Goal: Task Accomplishment & Management: Use online tool/utility

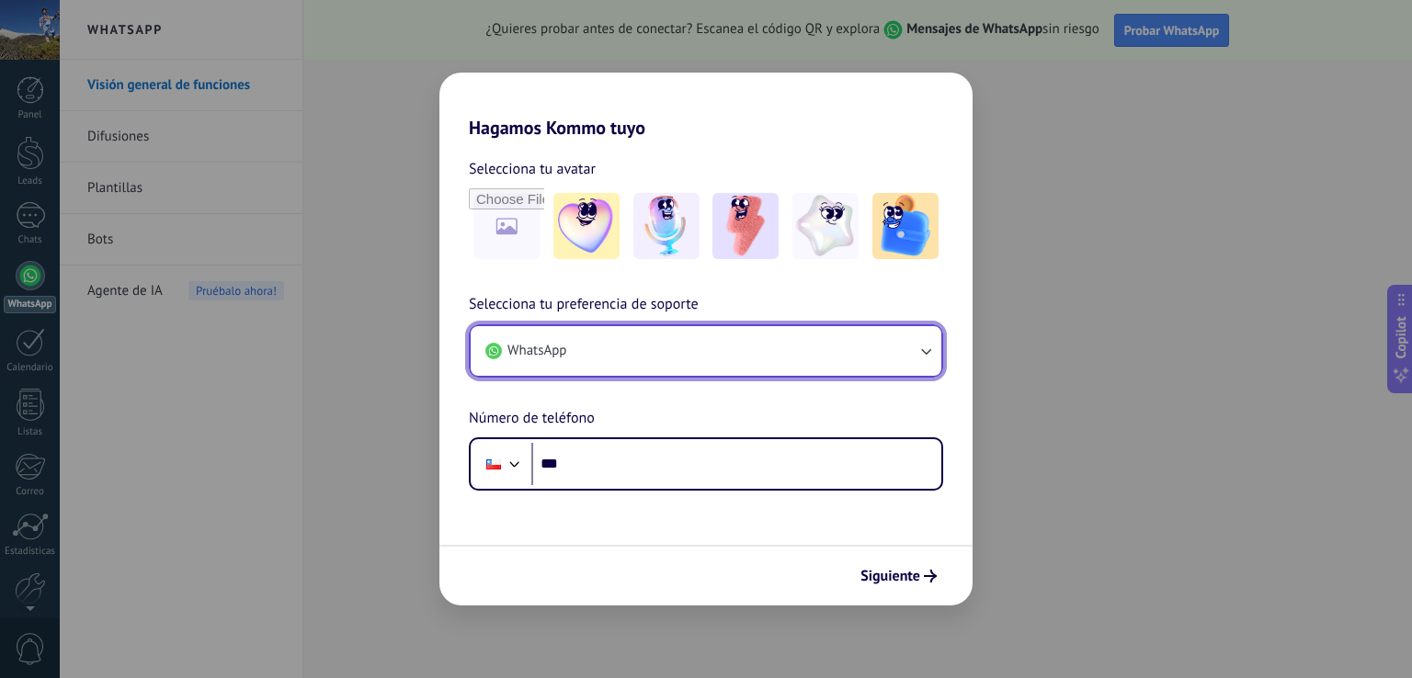
click at [780, 344] on button "WhatsApp" at bounding box center [706, 351] width 471 height 50
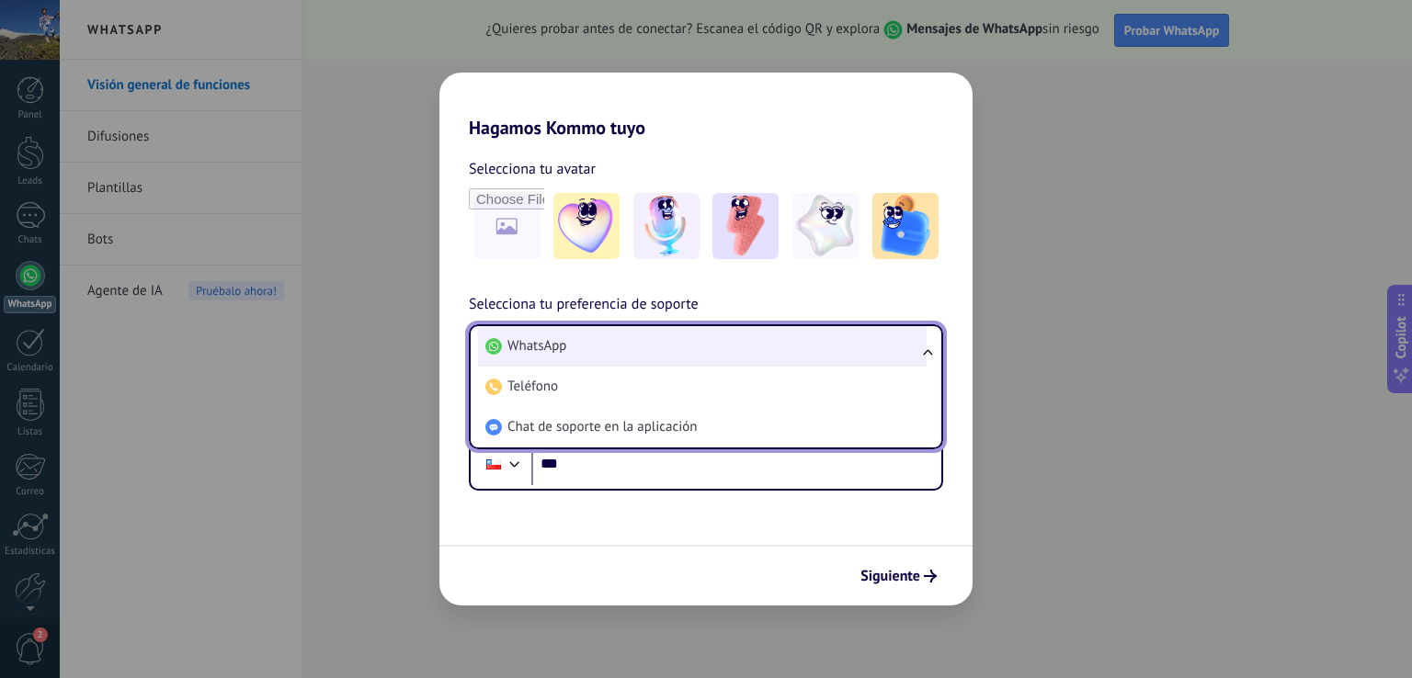
click at [721, 340] on li "WhatsApp" at bounding box center [702, 346] width 449 height 40
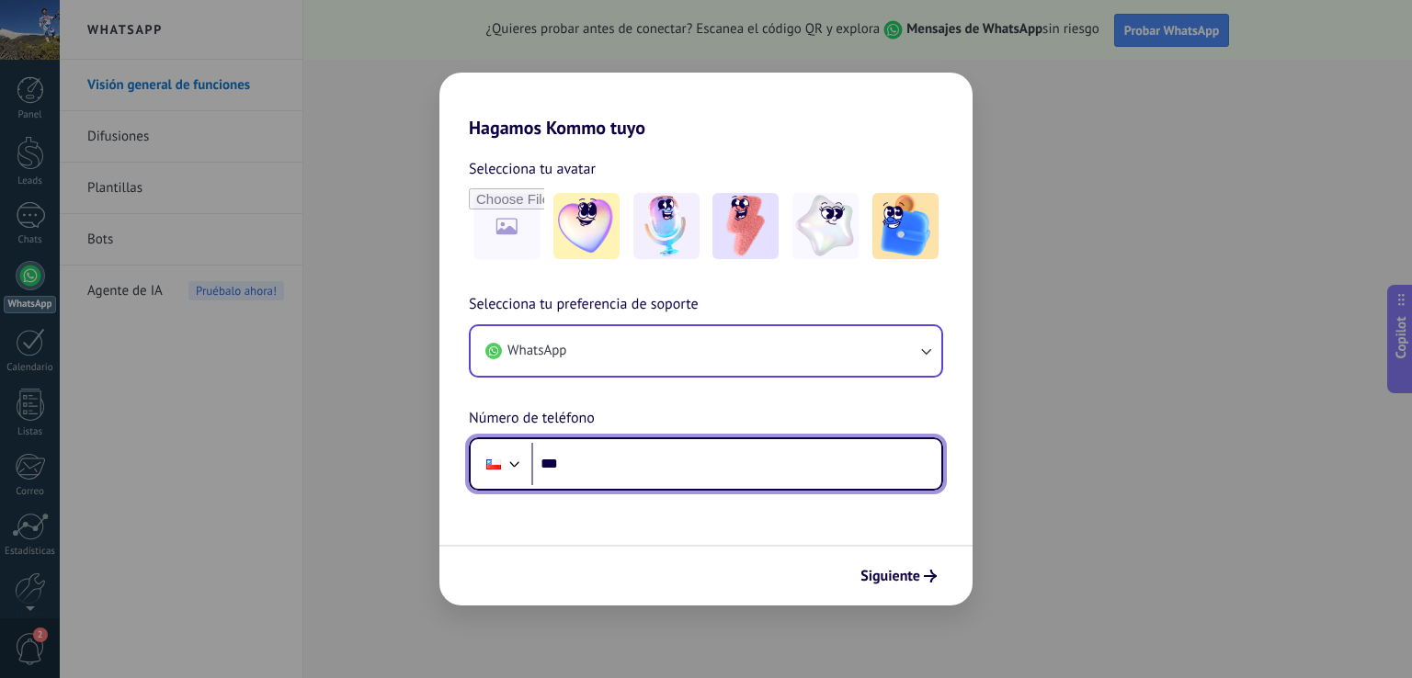
click at [609, 468] on input "***" at bounding box center [736, 464] width 410 height 42
type input "**********"
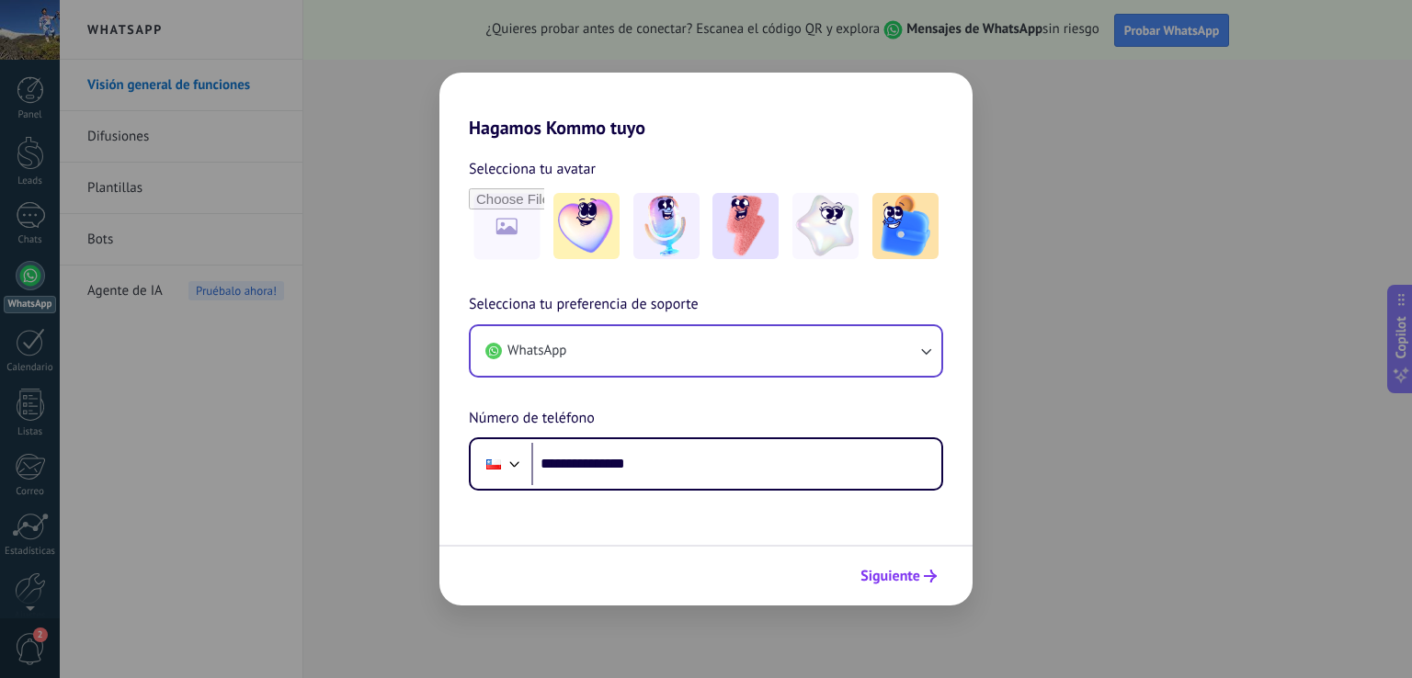
click at [875, 577] on span "Siguiente" at bounding box center [890, 576] width 60 height 13
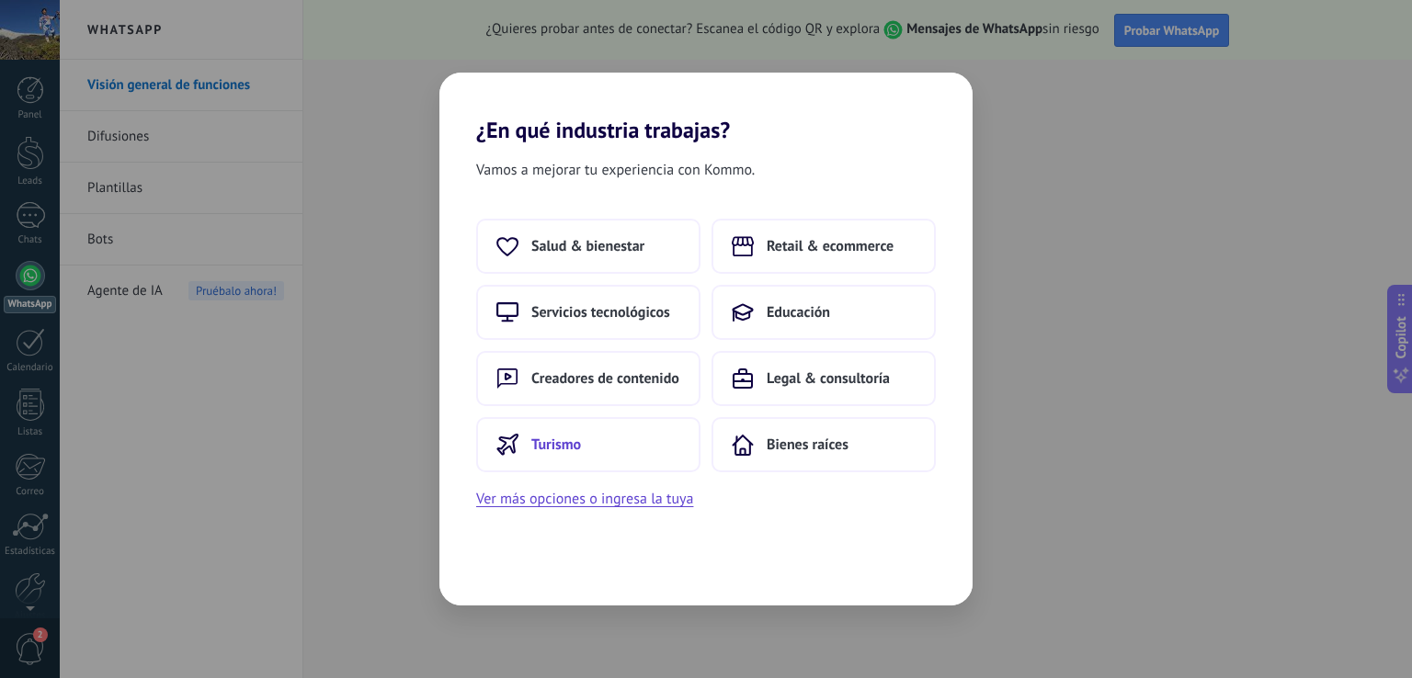
click at [603, 447] on button "Turismo" at bounding box center [588, 444] width 224 height 55
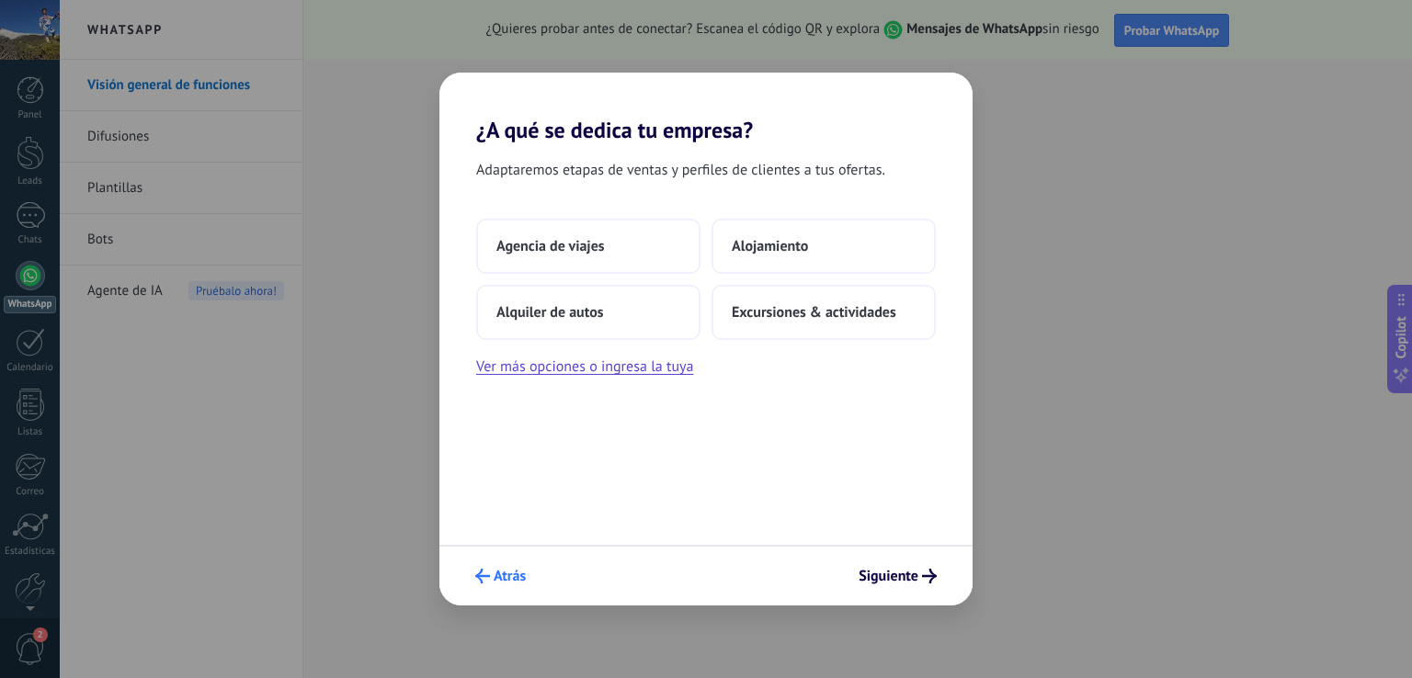
click at [506, 575] on span "Atrás" at bounding box center [510, 576] width 32 height 13
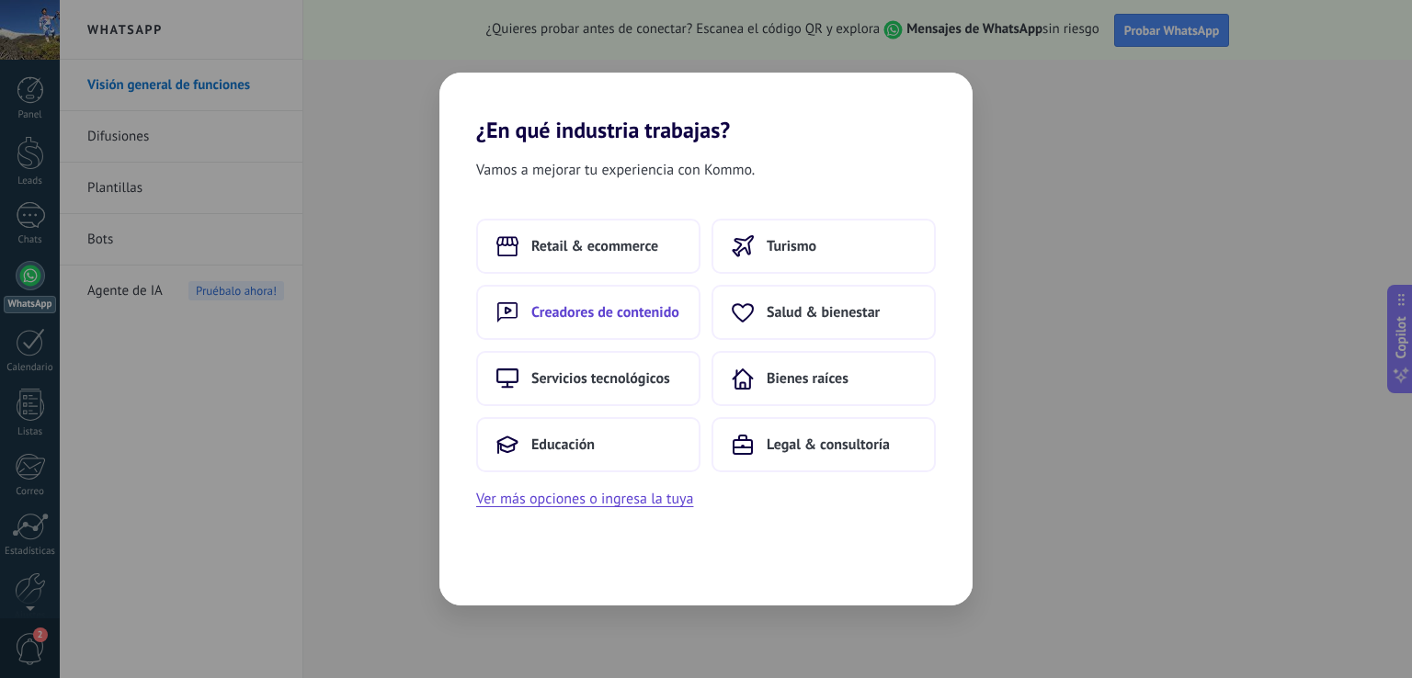
click at [649, 310] on span "Creadores de contenido" at bounding box center [605, 312] width 148 height 18
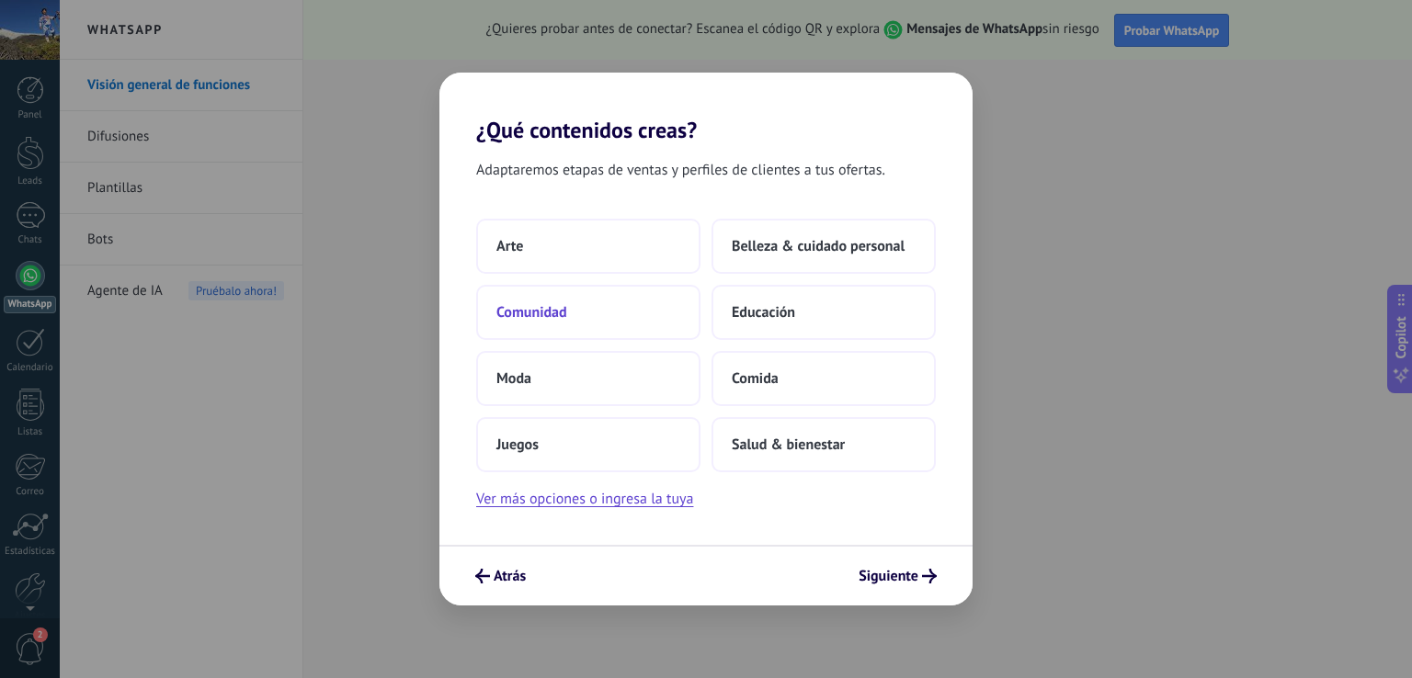
click at [540, 308] on span "Comunidad" at bounding box center [531, 312] width 71 height 18
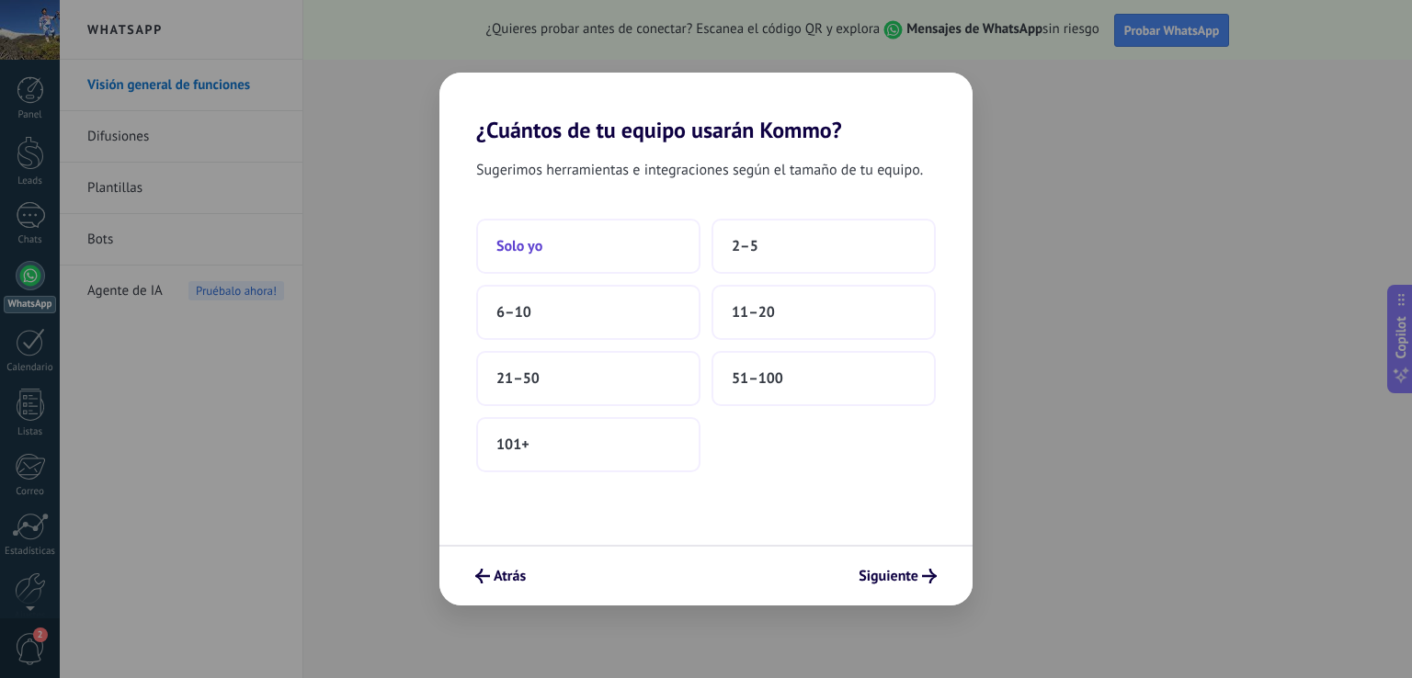
click at [570, 254] on button "Solo yo" at bounding box center [588, 246] width 224 height 55
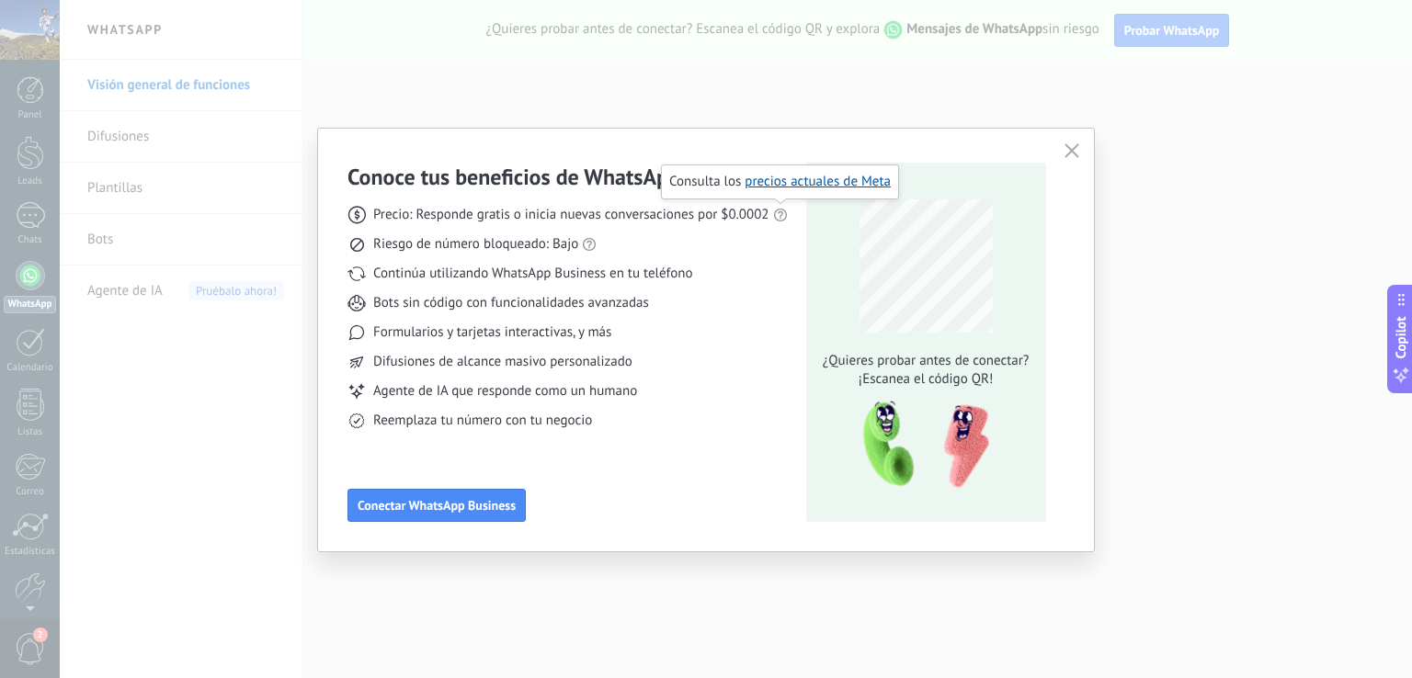
click at [779, 211] on icon at bounding box center [780, 215] width 15 height 15
click at [813, 180] on link "precios actuales de Meta" at bounding box center [818, 181] width 146 height 17
click at [1070, 149] on use "button" at bounding box center [1071, 150] width 14 height 14
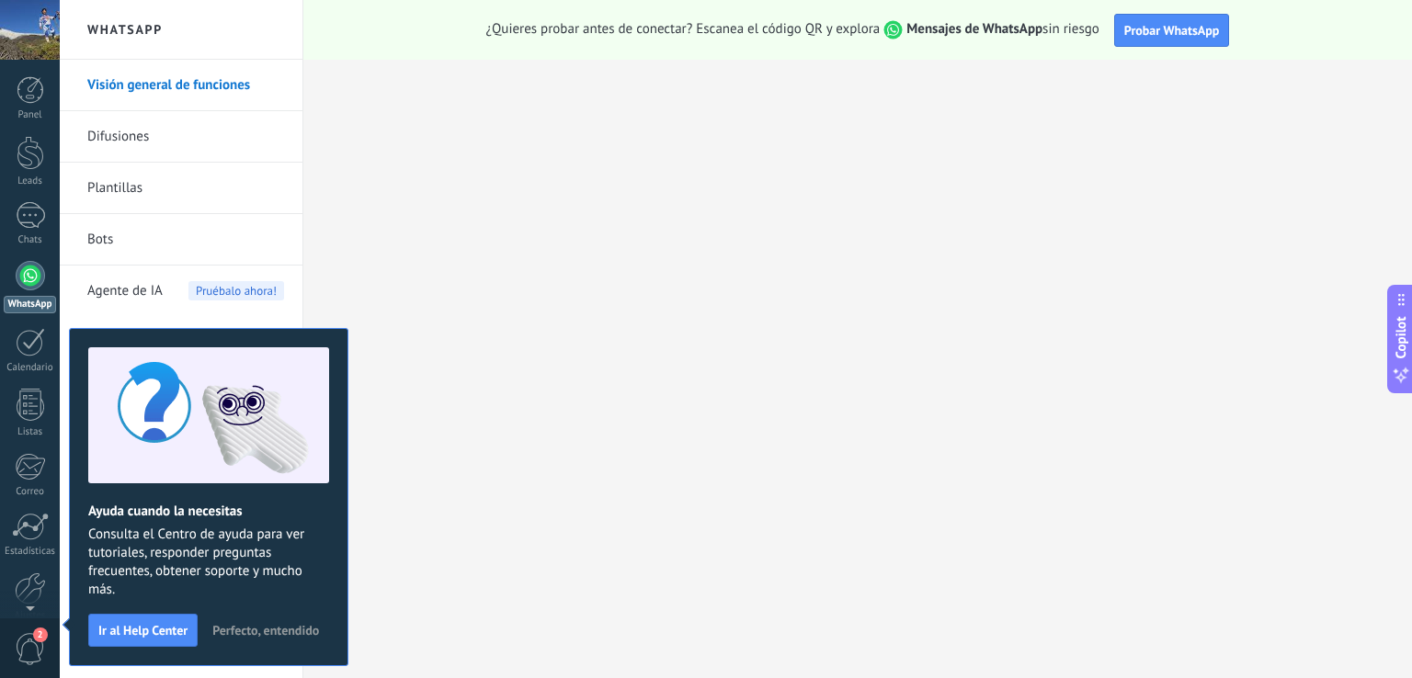
click at [274, 631] on span "Perfecto, entendido" at bounding box center [265, 630] width 107 height 13
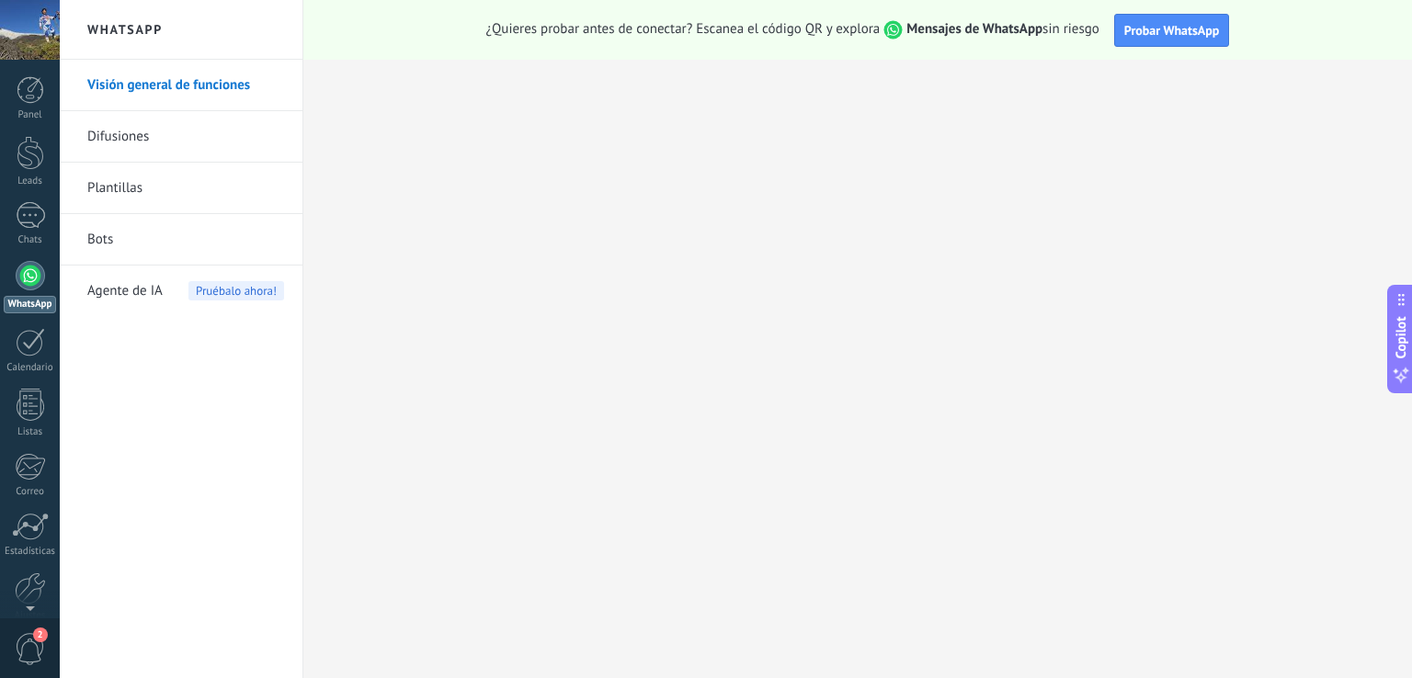
click at [111, 128] on link "Difusiones" at bounding box center [185, 136] width 197 height 51
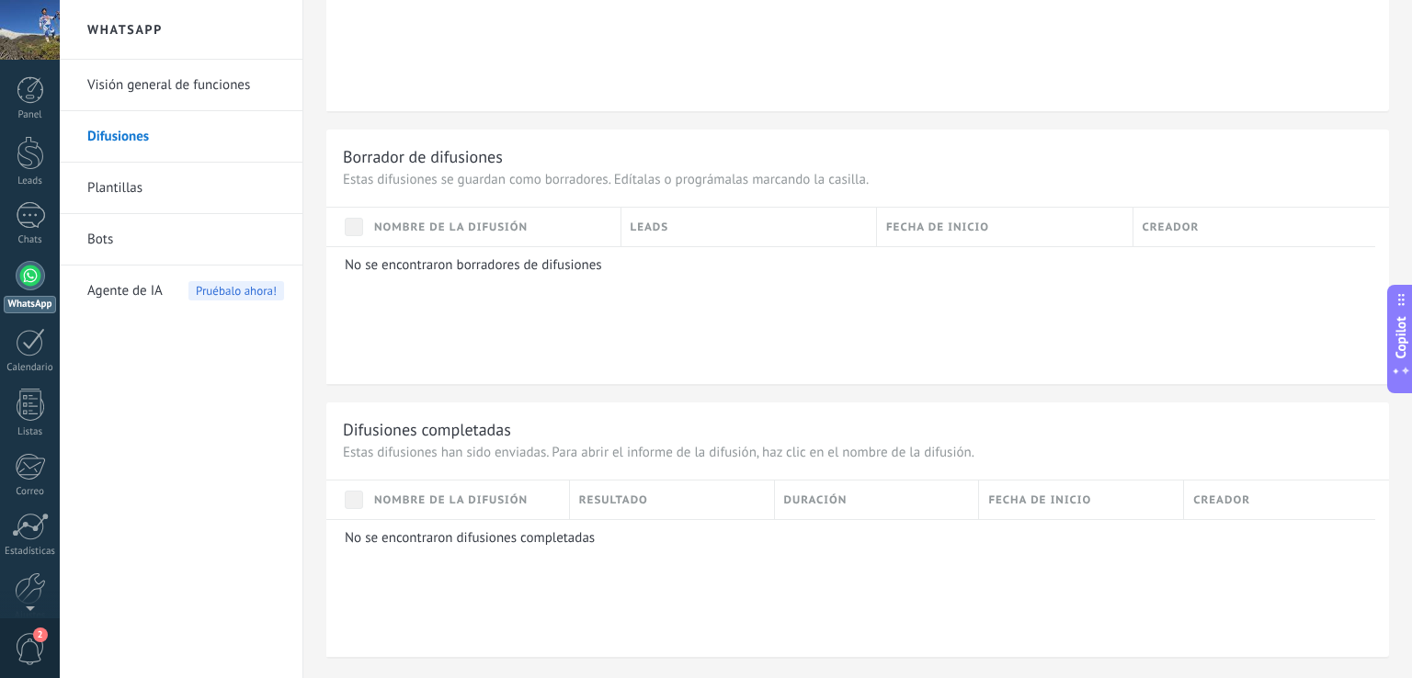
scroll to position [982, 0]
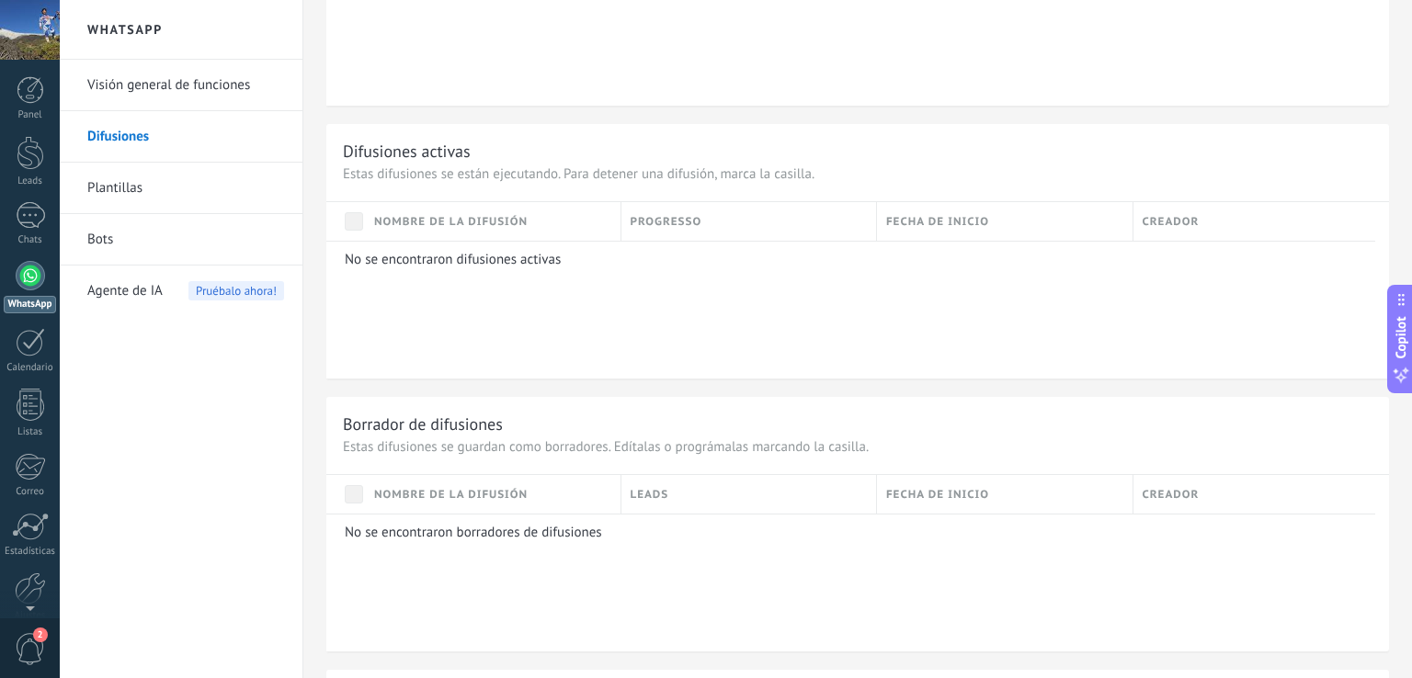
click at [124, 185] on link "Plantillas" at bounding box center [185, 188] width 197 height 51
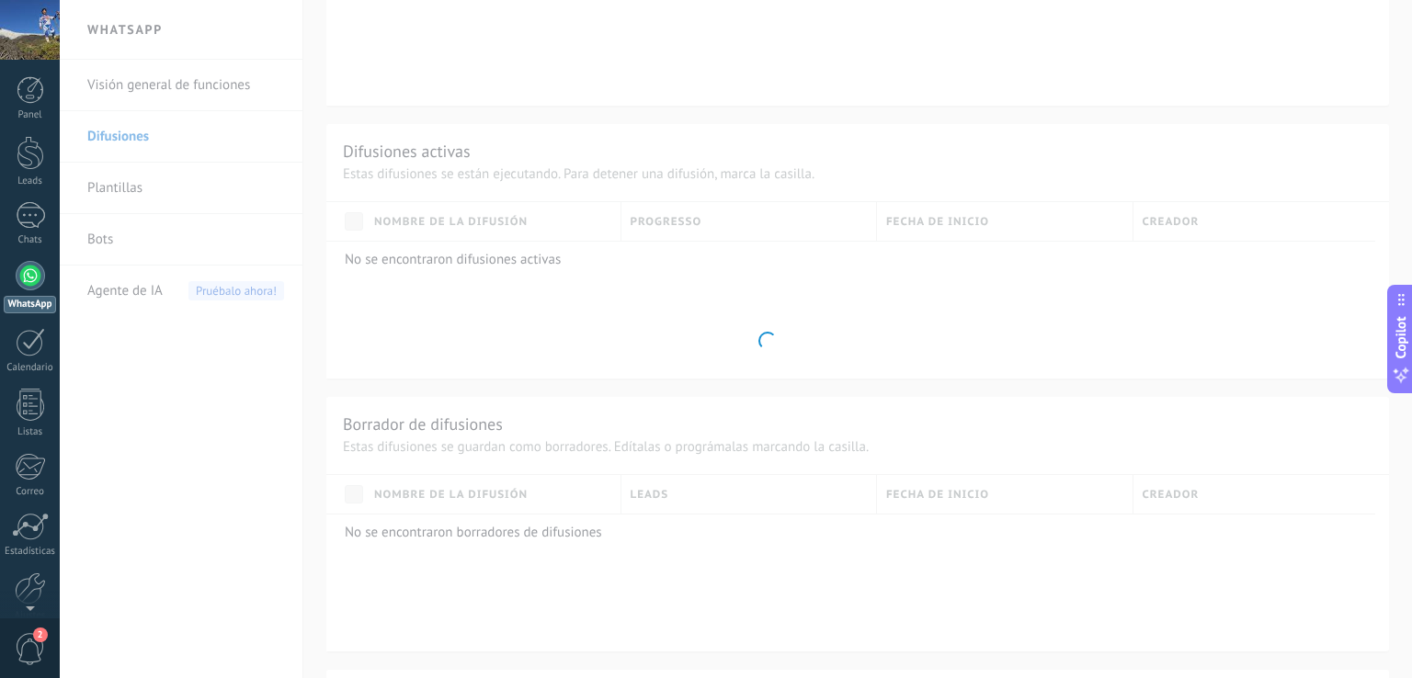
scroll to position [208, 0]
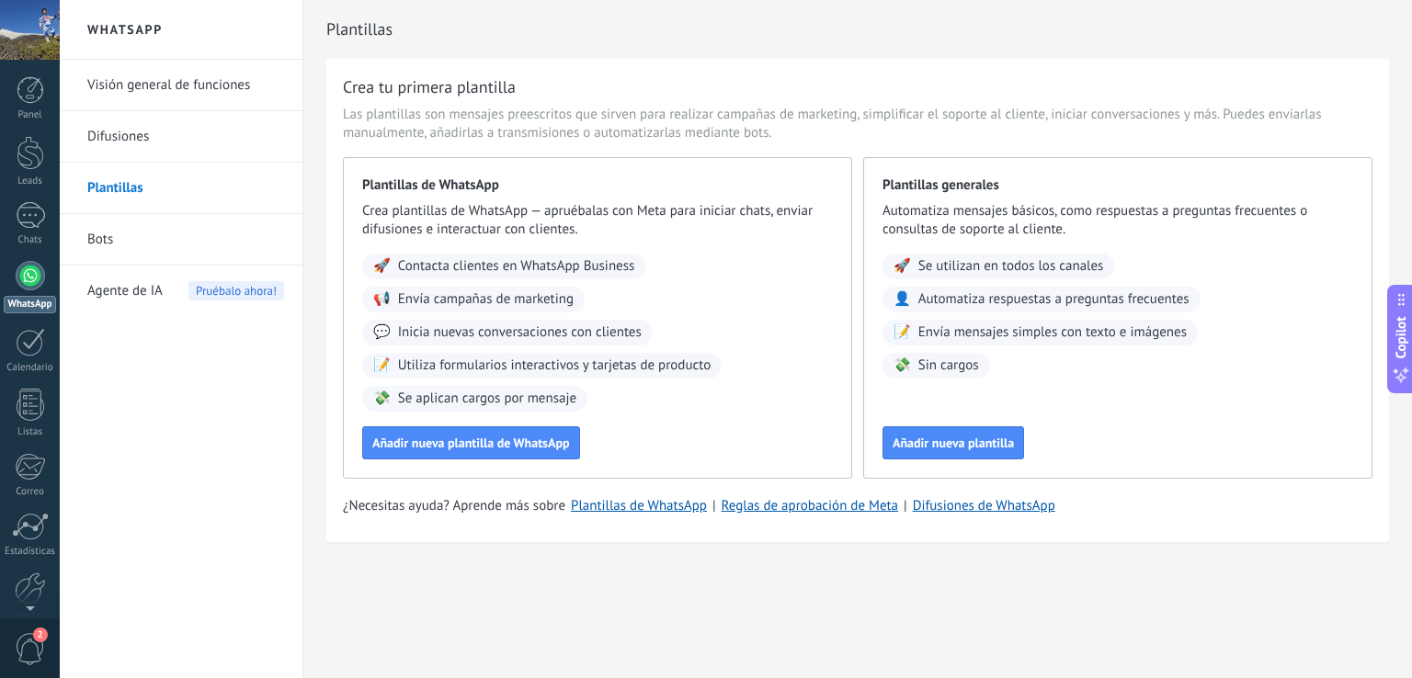
drag, startPoint x: 826, startPoint y: 316, endPoint x: 838, endPoint y: 276, distance: 42.2
click at [838, 276] on div "Plantillas de WhatsApp Crea plantillas de WhatsApp — apruébalas con Meta para i…" at bounding box center [597, 318] width 509 height 322
click at [1237, 407] on div "Plantillas generales Automatiza mensajes básicos, como respuestas a preguntas f…" at bounding box center [1117, 318] width 509 height 322
click at [108, 240] on link "Bots" at bounding box center [185, 239] width 197 height 51
